Goal: Transaction & Acquisition: Book appointment/travel/reservation

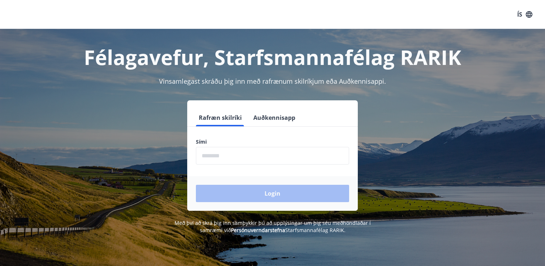
click at [216, 153] on input "phone" at bounding box center [272, 156] width 153 height 18
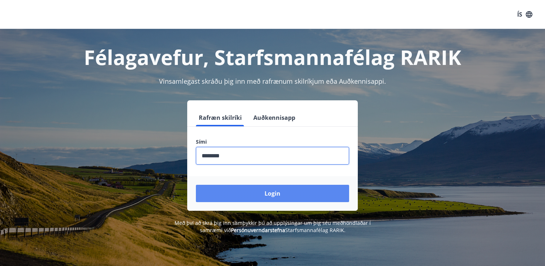
type input "********"
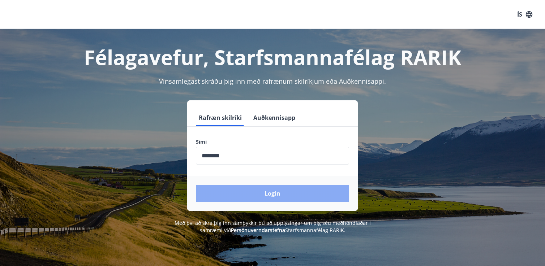
click at [242, 196] on button "Login" at bounding box center [272, 193] width 153 height 17
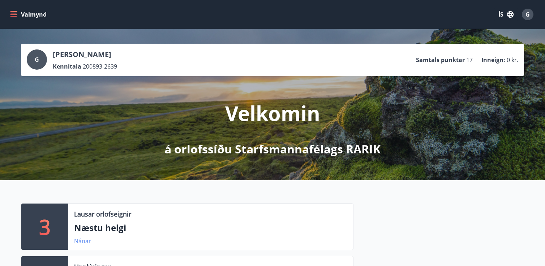
click at [83, 239] on link "Nánar" at bounding box center [82, 241] width 17 height 8
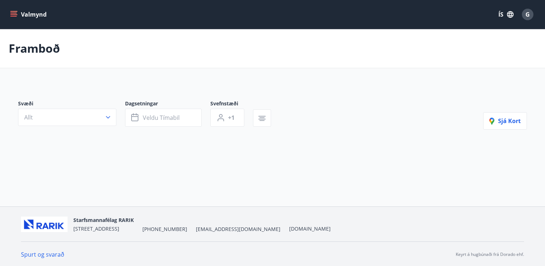
type input "*"
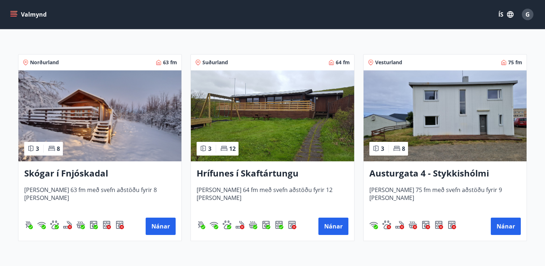
scroll to position [134, 0]
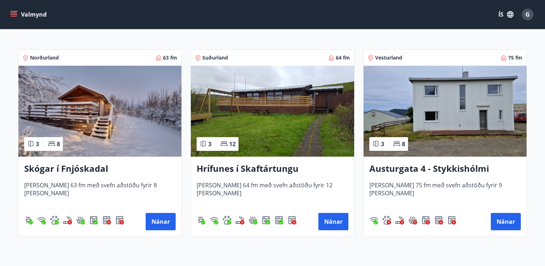
click at [86, 170] on h3 "Skógar í Fnjóskadal" at bounding box center [99, 169] width 151 height 13
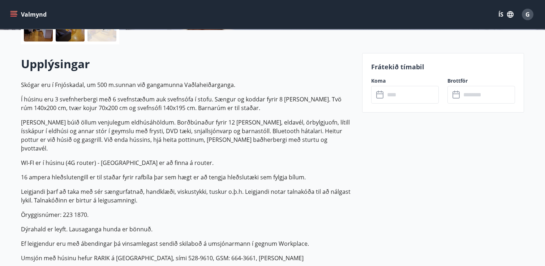
scroll to position [202, 0]
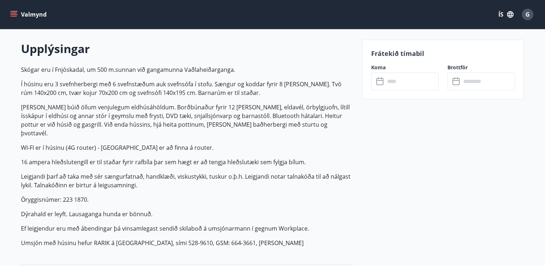
click at [418, 83] on input "text" at bounding box center [412, 82] width 54 height 18
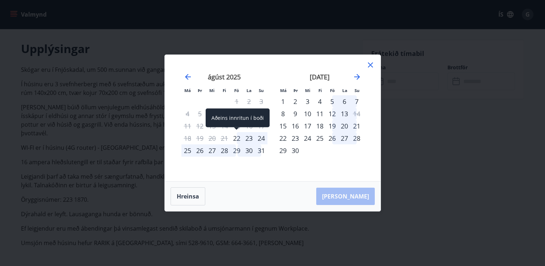
click at [237, 137] on div "22" at bounding box center [237, 138] width 12 height 12
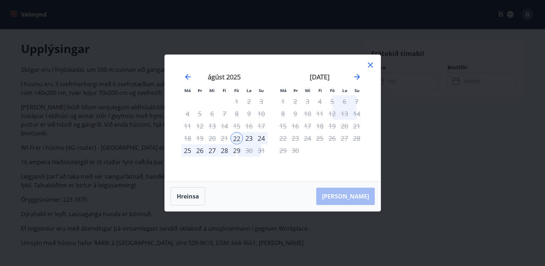
click at [235, 150] on div "29" at bounding box center [237, 151] width 12 height 12
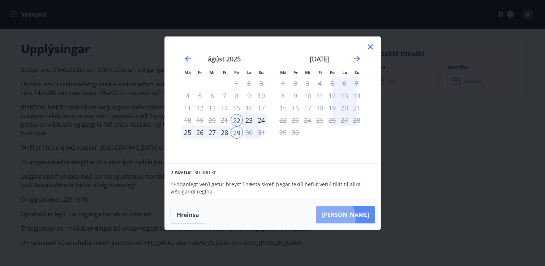
click at [351, 219] on button "Taka Frá" at bounding box center [345, 214] width 59 height 17
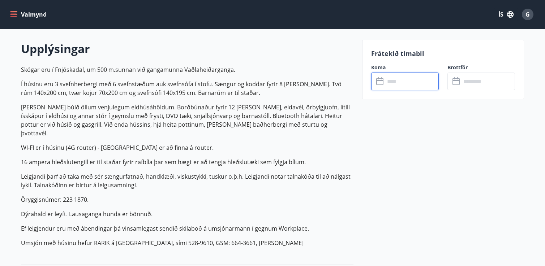
type input "******"
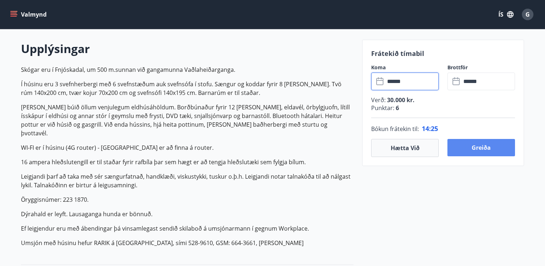
click at [492, 147] on button "Greiða" at bounding box center [481, 147] width 68 height 17
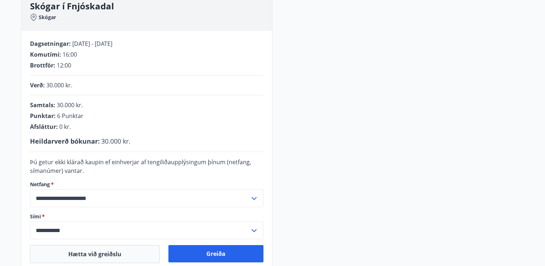
scroll to position [120, 0]
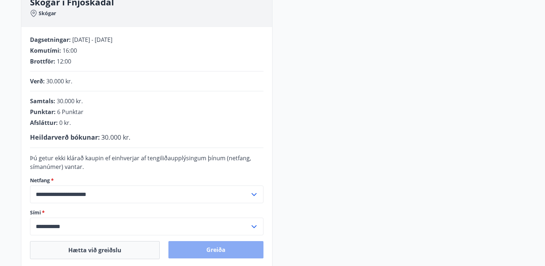
click at [229, 249] on button "Greiða" at bounding box center [215, 249] width 95 height 17
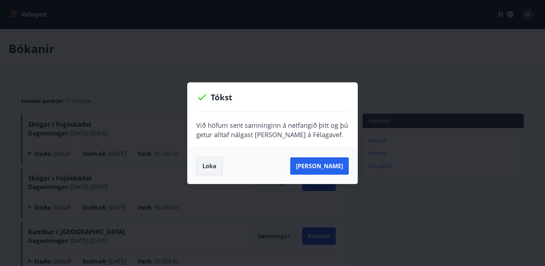
click at [202, 170] on button "Loka" at bounding box center [209, 166] width 26 height 18
